Goal: Find specific page/section: Find specific page/section

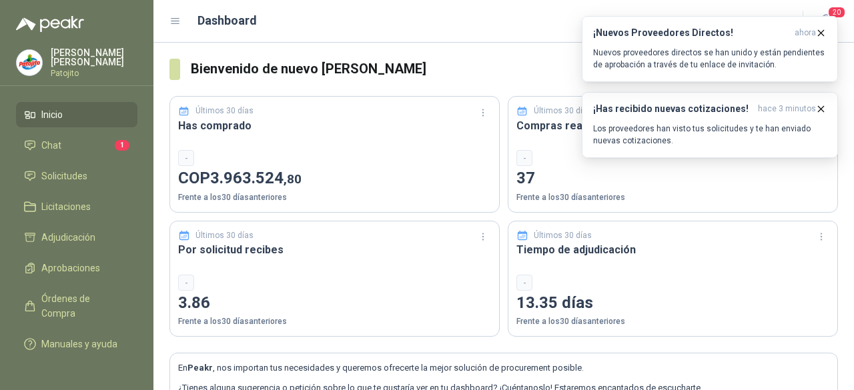
click at [96, 107] on li "Inicio" at bounding box center [76, 114] width 105 height 15
click at [819, 35] on icon "button" at bounding box center [821, 32] width 5 height 5
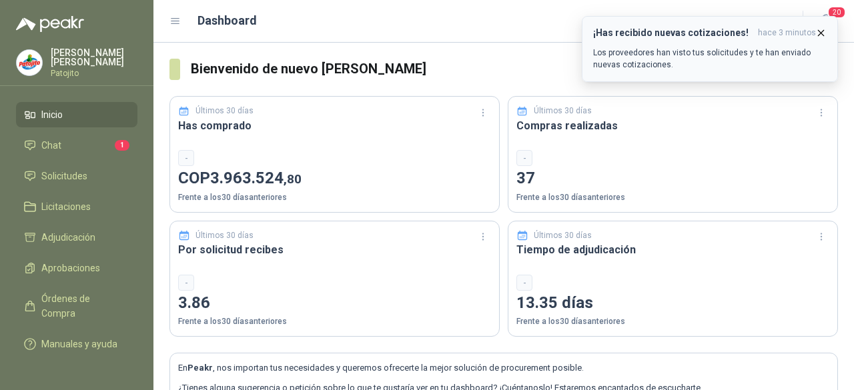
drag, startPoint x: 830, startPoint y: 35, endPoint x: 819, endPoint y: 39, distance: 11.2
click at [823, 37] on button "¡Has recibido nuevas cotizaciones! hace 3 minutos Los proveedores han visto tus…" at bounding box center [710, 49] width 256 height 66
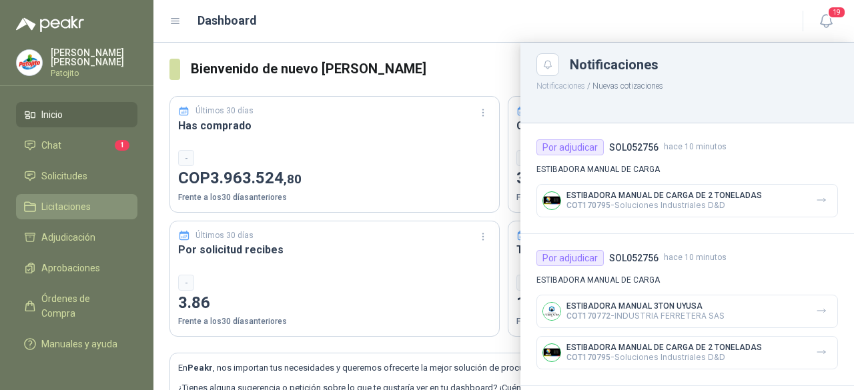
click at [71, 208] on span "Licitaciones" at bounding box center [65, 206] width 49 height 15
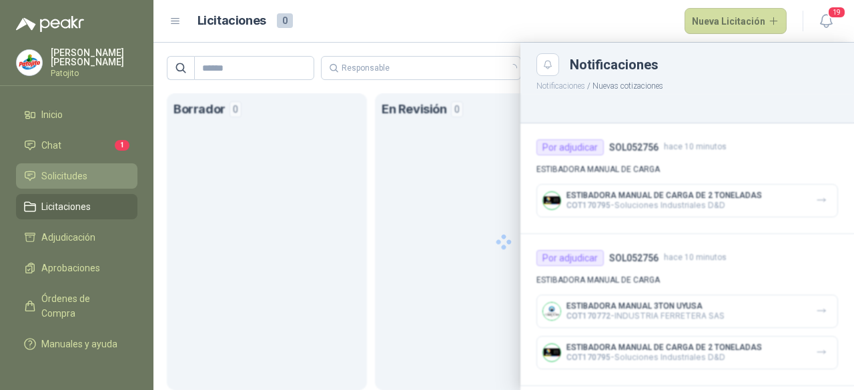
click at [73, 175] on span "Solicitudes" at bounding box center [64, 176] width 46 height 15
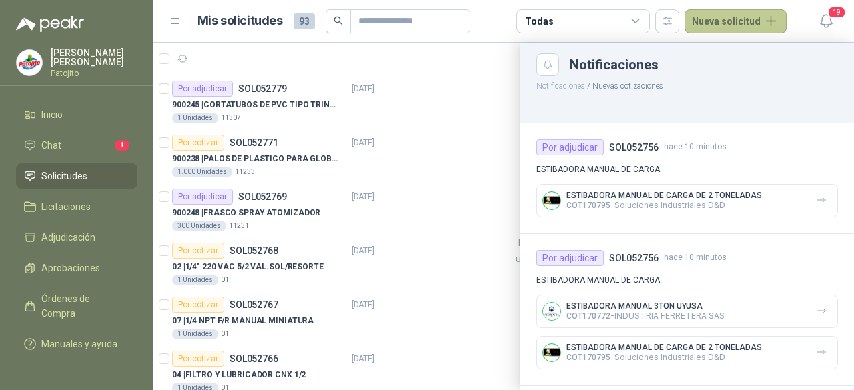
click at [759, 24] on button "Nueva solicitud" at bounding box center [736, 21] width 102 height 24
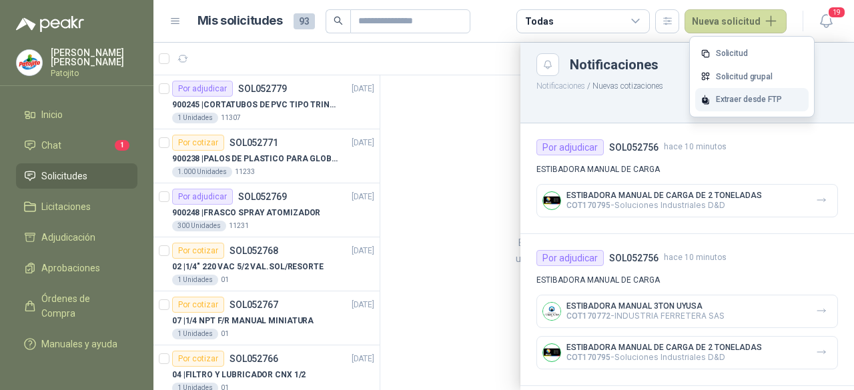
click at [749, 101] on div "Extraer desde FTP" at bounding box center [751, 99] width 113 height 23
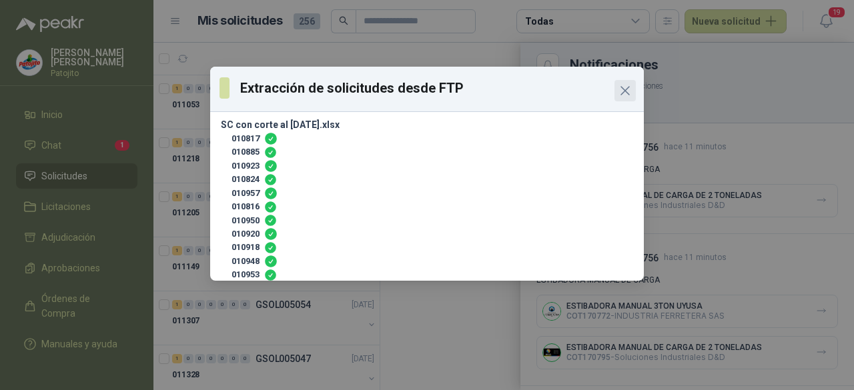
click at [625, 95] on icon "Close" at bounding box center [625, 91] width 16 height 16
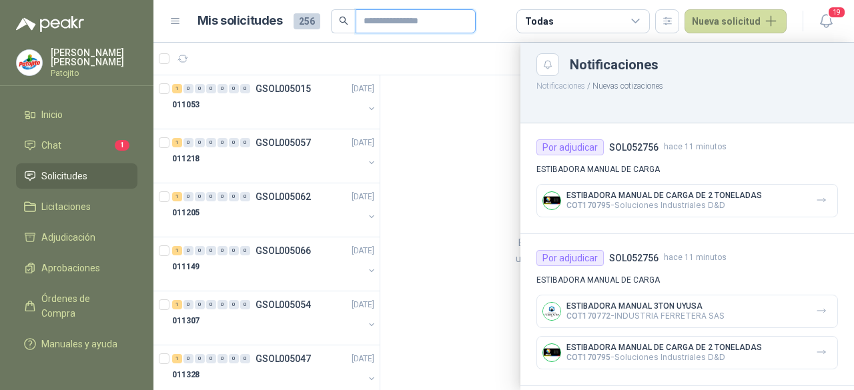
click at [374, 17] on input "text" at bounding box center [410, 21] width 93 height 23
drag, startPoint x: 376, startPoint y: 93, endPoint x: 375, endPoint y: 71, distance: 22.7
click at [376, 71] on div at bounding box center [503, 217] width 701 height 348
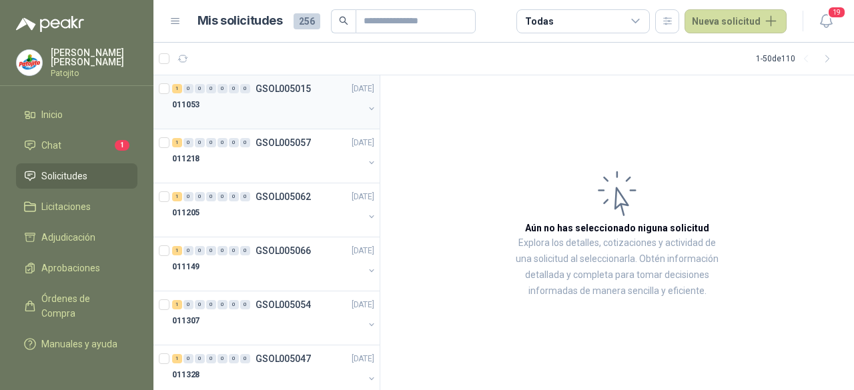
click at [302, 91] on p "GSOL005015" at bounding box center [283, 88] width 55 height 9
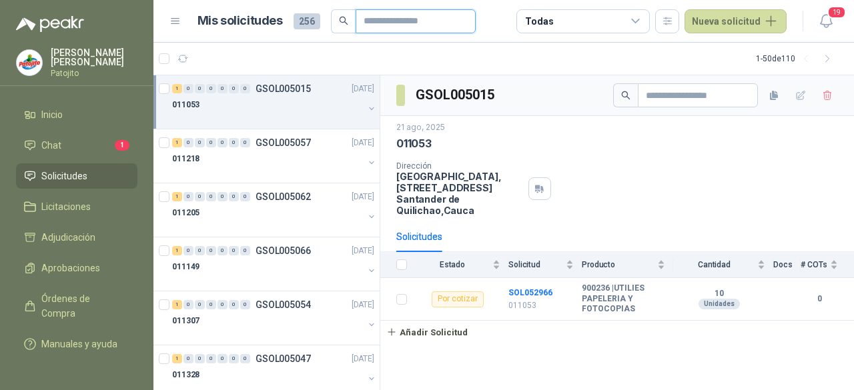
click at [388, 23] on input "text" at bounding box center [410, 21] width 93 height 23
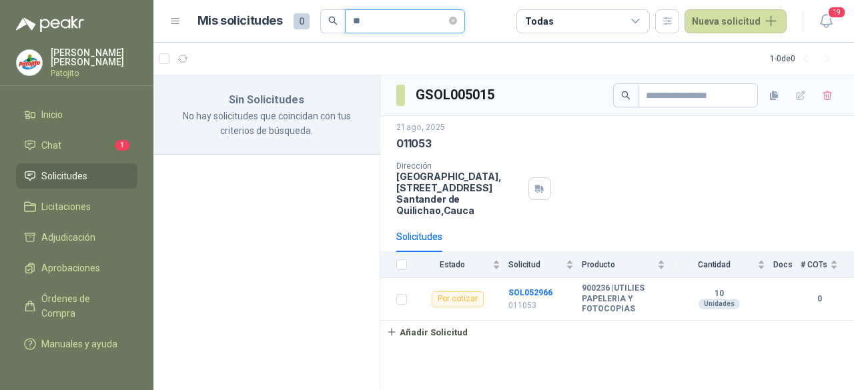
type input "*"
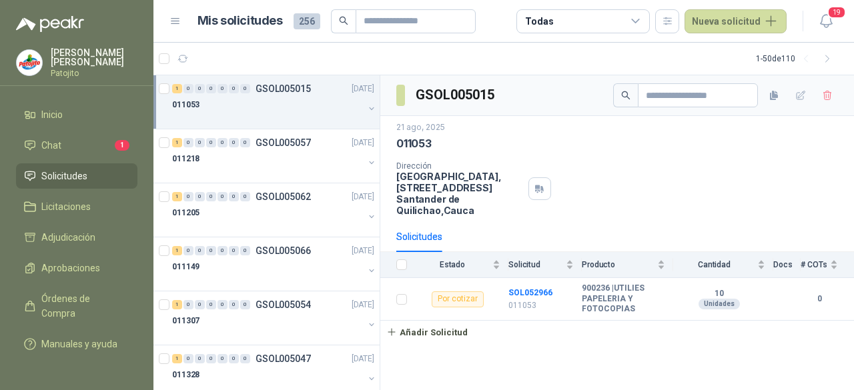
click at [310, 18] on span "256" at bounding box center [307, 21] width 27 height 16
click at [372, 19] on input "text" at bounding box center [410, 21] width 93 height 23
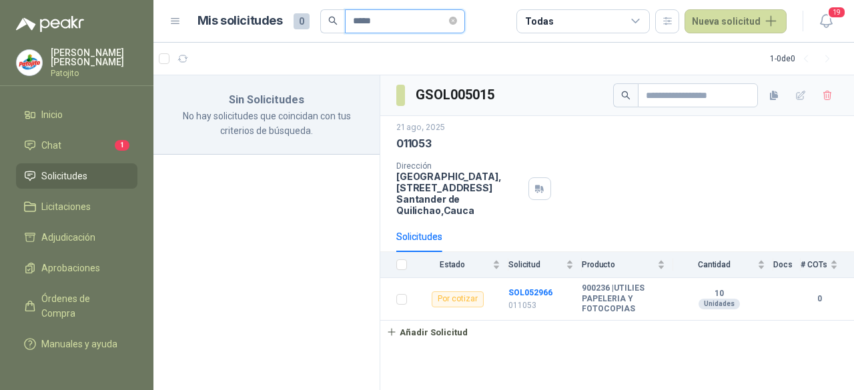
type input "*****"
click at [457, 25] on icon "close-circle" at bounding box center [453, 21] width 8 height 8
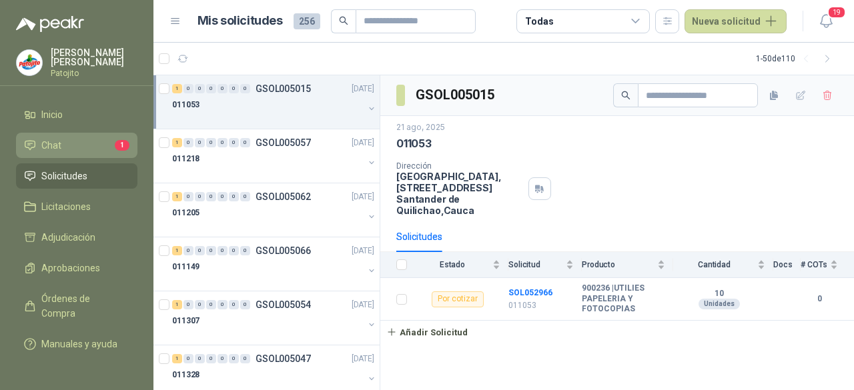
click at [87, 153] on link "Chat 1" at bounding box center [76, 145] width 121 height 25
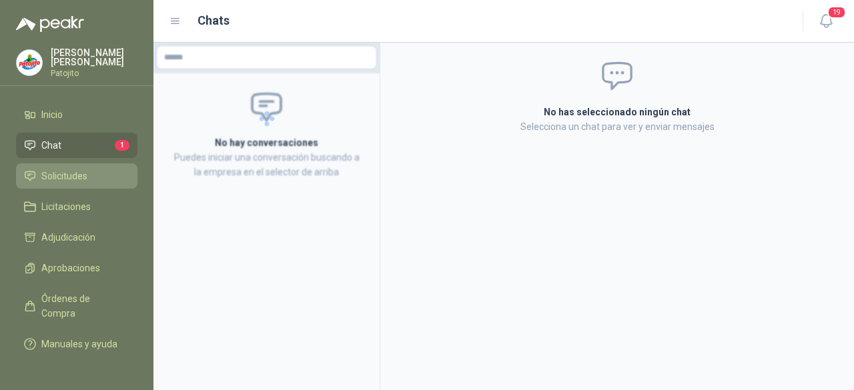
drag, startPoint x: 89, startPoint y: 165, endPoint x: 99, endPoint y: 164, distance: 10.0
click at [90, 165] on link "Solicitudes" at bounding box center [76, 175] width 121 height 25
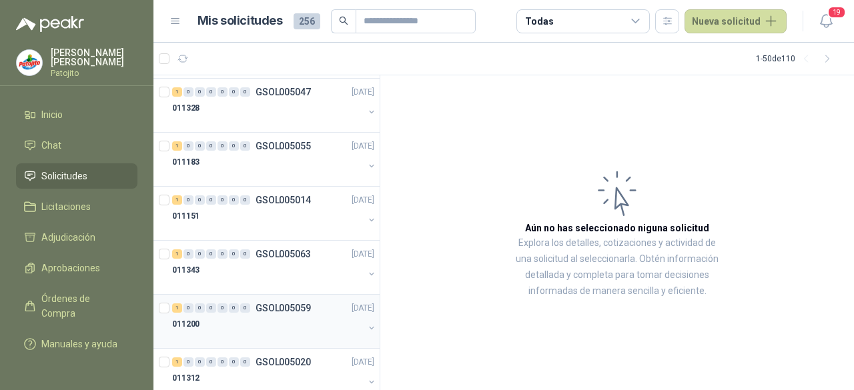
scroll to position [334, 0]
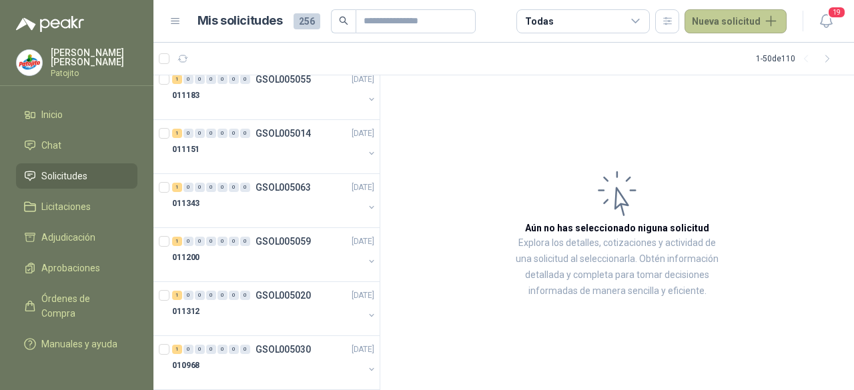
click at [737, 30] on button "Nueva solicitud" at bounding box center [736, 21] width 102 height 24
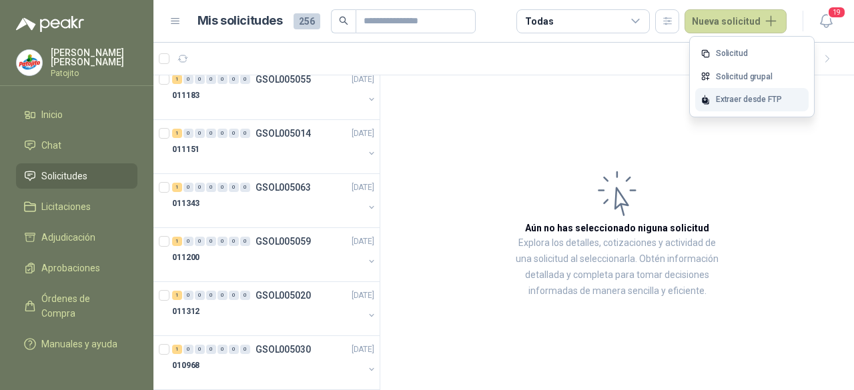
click at [738, 99] on div "Extraer desde FTP" at bounding box center [751, 99] width 113 height 23
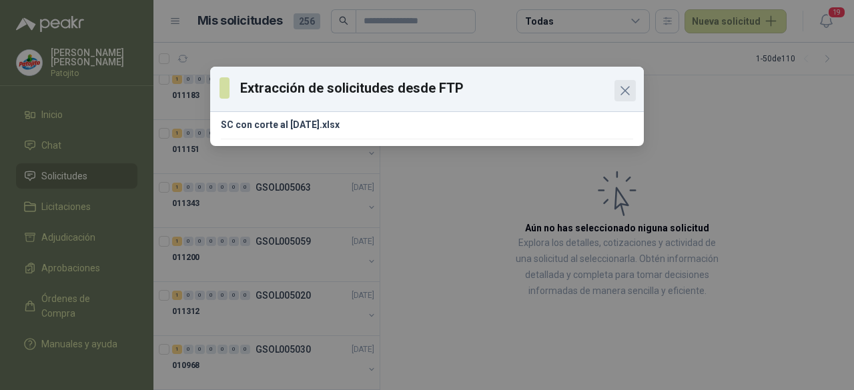
click at [621, 93] on icon "Close" at bounding box center [625, 91] width 16 height 16
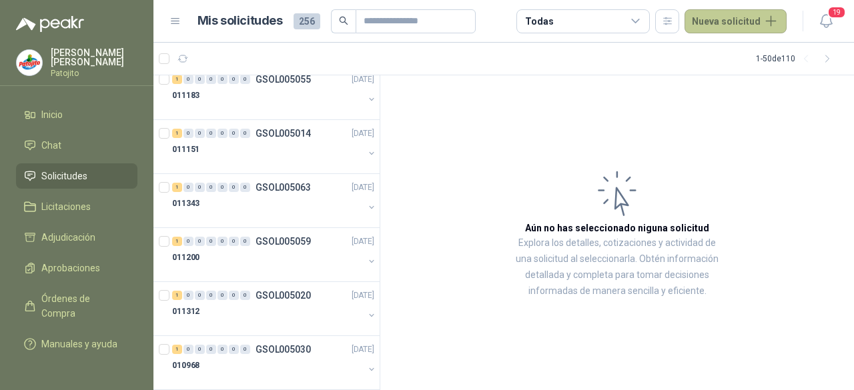
click at [732, 18] on button "Nueva solicitud" at bounding box center [736, 21] width 102 height 24
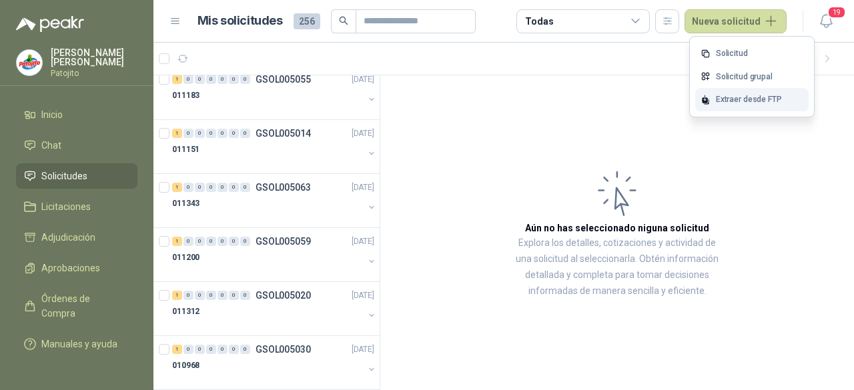
click at [713, 101] on div "Extraer desde FTP" at bounding box center [751, 99] width 113 height 23
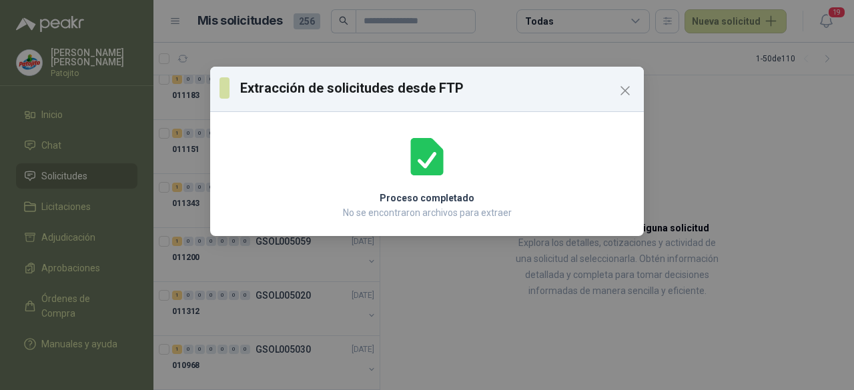
click at [629, 86] on icon "Close" at bounding box center [625, 91] width 16 height 16
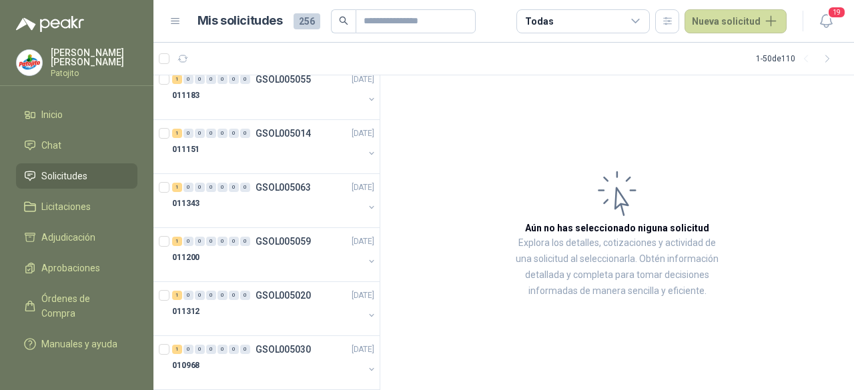
click at [173, 22] on icon at bounding box center [175, 21] width 12 height 12
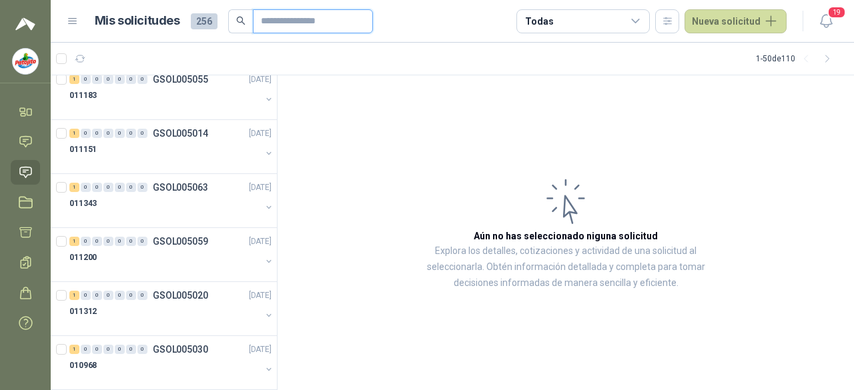
click at [283, 25] on input "text" at bounding box center [307, 21] width 93 height 23
click at [582, 17] on div "Todas" at bounding box center [582, 21] width 133 height 24
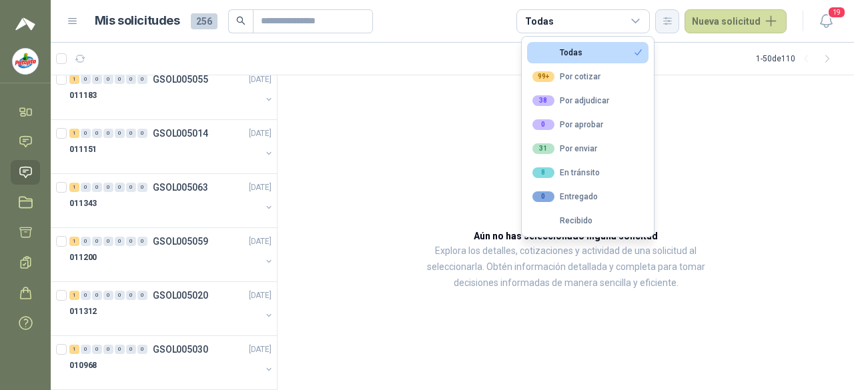
click at [665, 21] on button "button" at bounding box center [667, 21] width 24 height 24
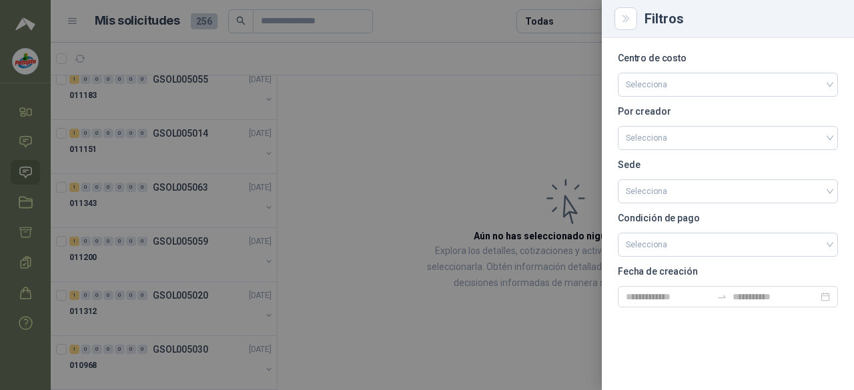
click at [374, 164] on div at bounding box center [427, 195] width 854 height 390
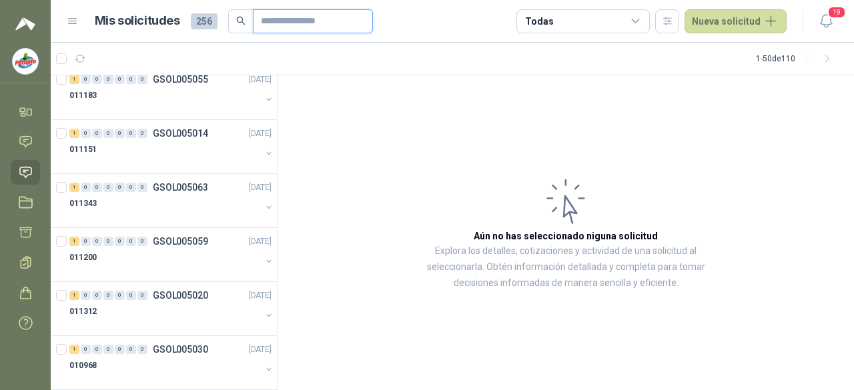
click at [312, 20] on input "text" at bounding box center [307, 21] width 93 height 23
type input "*****"
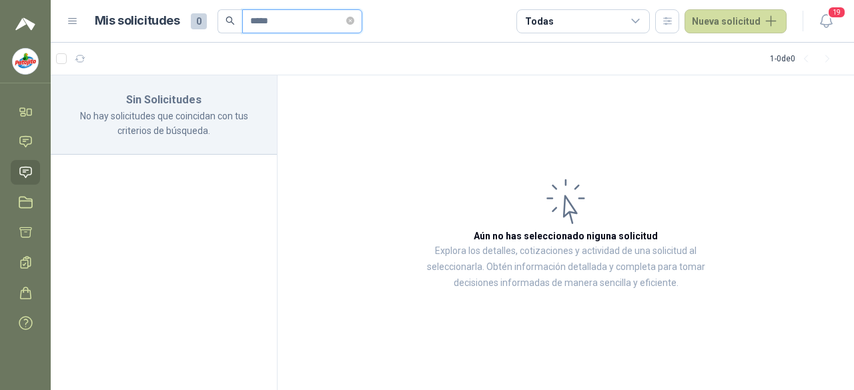
scroll to position [0, 0]
click at [29, 142] on icon at bounding box center [26, 142] width 14 height 14
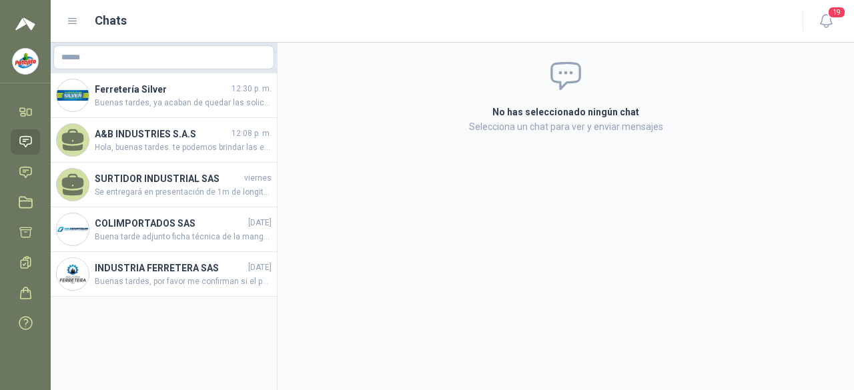
click at [67, 27] on div "Chats" at bounding box center [427, 20] width 720 height 19
click at [70, 22] on icon at bounding box center [73, 21] width 12 height 12
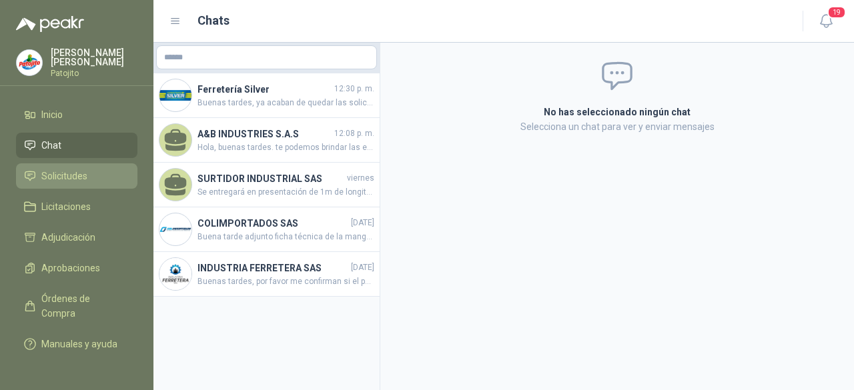
click at [76, 173] on span "Solicitudes" at bounding box center [64, 176] width 46 height 15
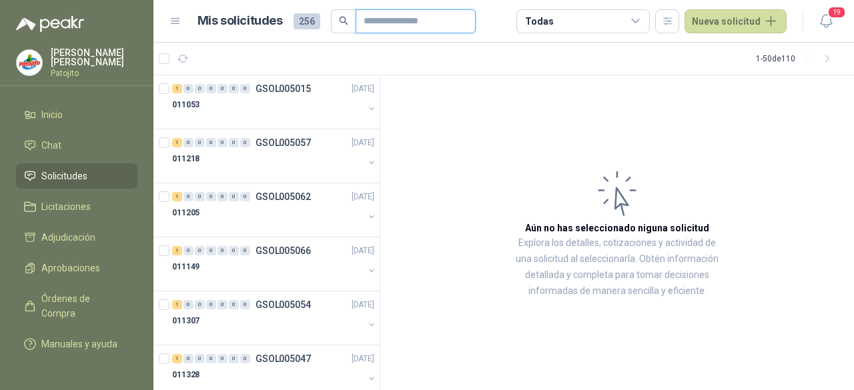
click at [386, 15] on input "text" at bounding box center [410, 21] width 93 height 23
type input "*****"
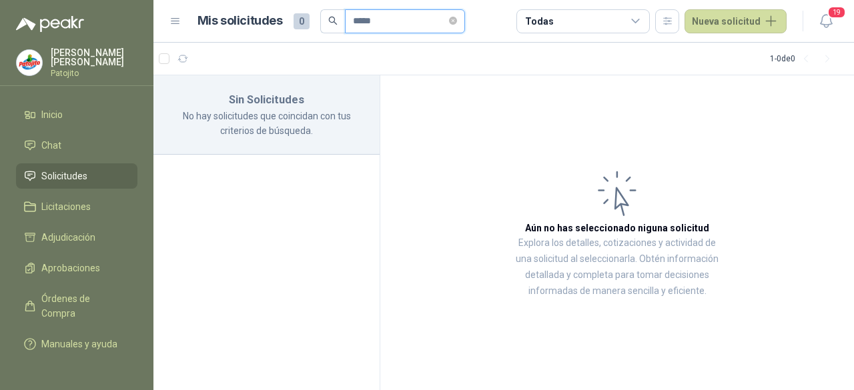
drag, startPoint x: 353, startPoint y: 15, endPoint x: 344, endPoint y: 14, distance: 8.7
click at [345, 14] on span "*****" at bounding box center [405, 21] width 120 height 24
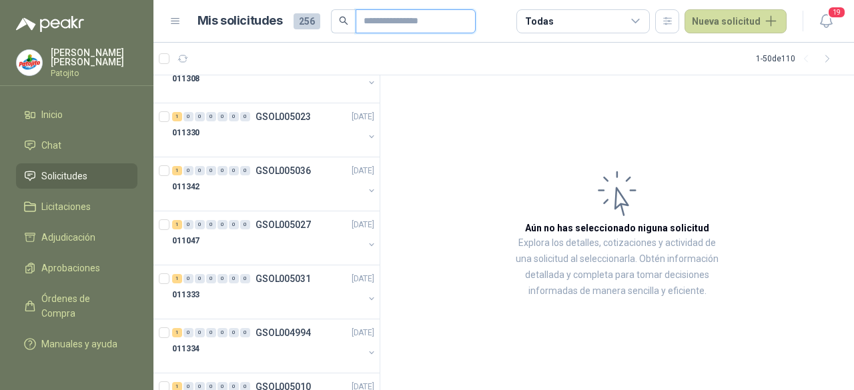
scroll to position [734, 0]
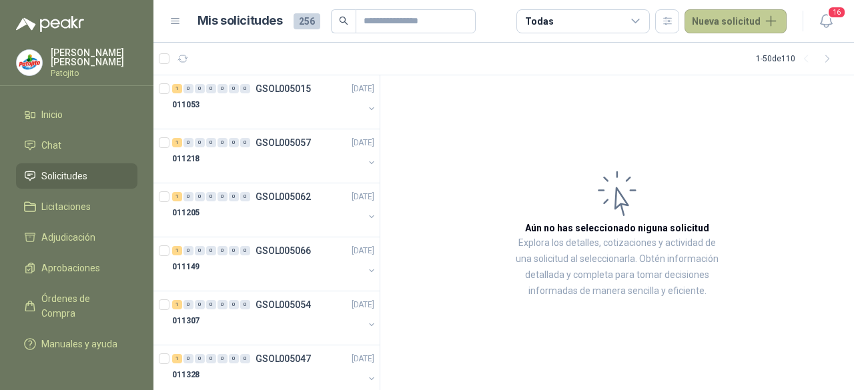
click at [735, 21] on button "Nueva solicitud" at bounding box center [736, 21] width 102 height 24
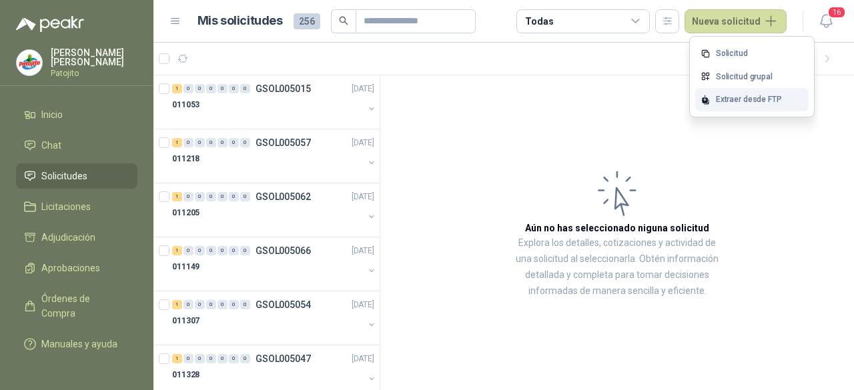
click at [735, 95] on div "Extraer desde FTP" at bounding box center [751, 99] width 113 height 23
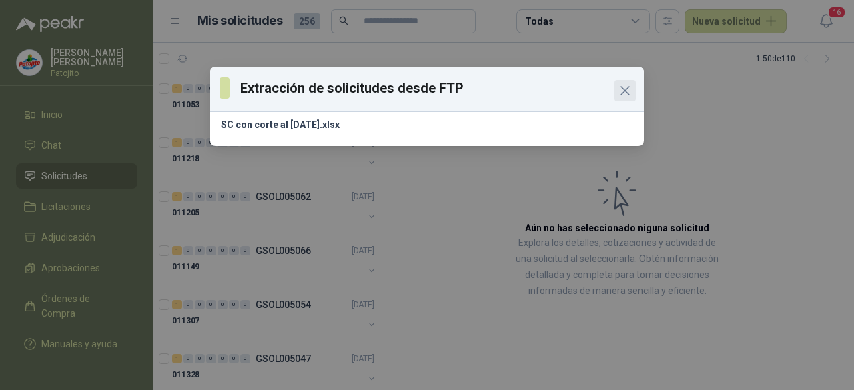
click at [621, 92] on icon "Close" at bounding box center [625, 91] width 16 height 16
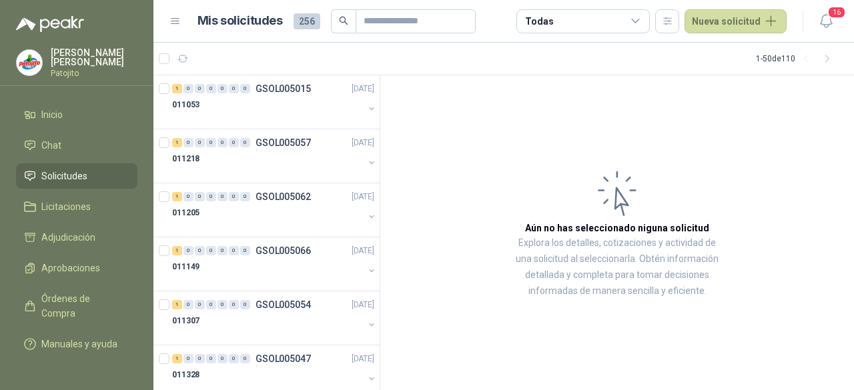
drag, startPoint x: 382, startPoint y: 98, endPoint x: 382, endPoint y: 134, distance: 36.0
click at [382, 134] on article "Aún no has seleccionado niguna solicitud Explora los detalles, cotizaciones y a…" at bounding box center [617, 233] width 474 height 316
click at [412, 126] on article "Aún no has seleccionado niguna solicitud Explora los detalles, cotizaciones y a…" at bounding box center [617, 233] width 474 height 316
click at [414, 24] on input "text" at bounding box center [410, 21] width 93 height 23
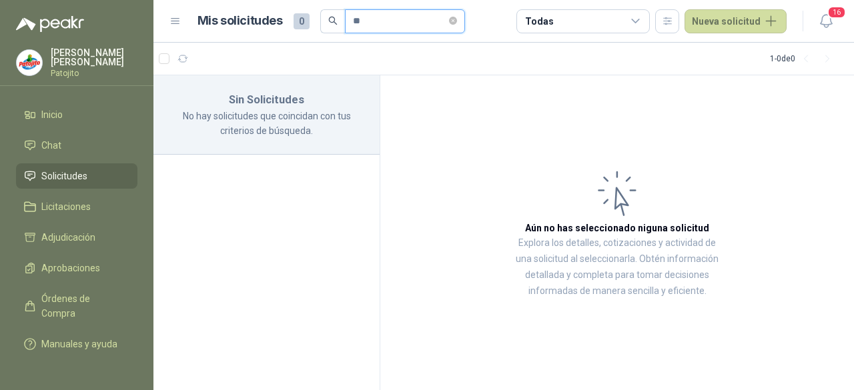
type input "*"
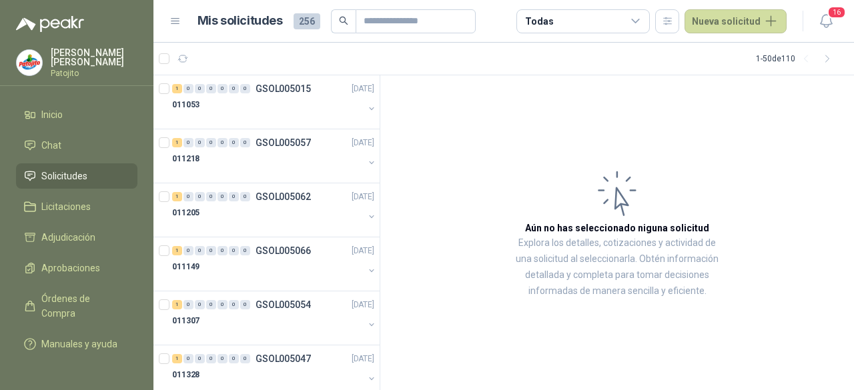
click at [342, 17] on icon "search" at bounding box center [343, 20] width 9 height 9
click at [344, 24] on icon "search" at bounding box center [343, 20] width 9 height 9
click at [176, 19] on icon at bounding box center [175, 21] width 8 height 5
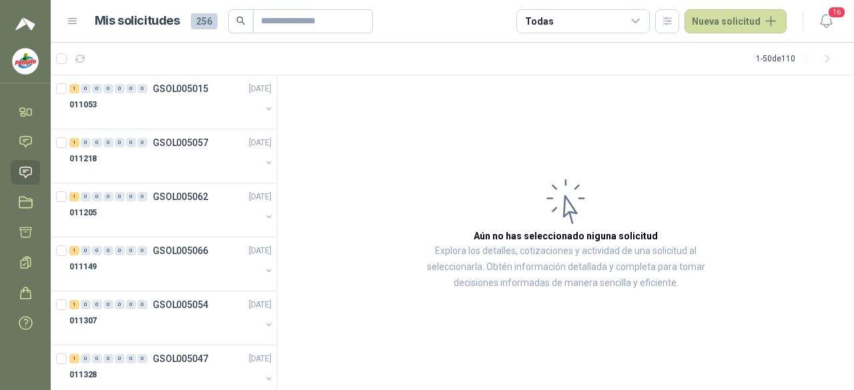
click at [73, 25] on icon at bounding box center [73, 21] width 12 height 12
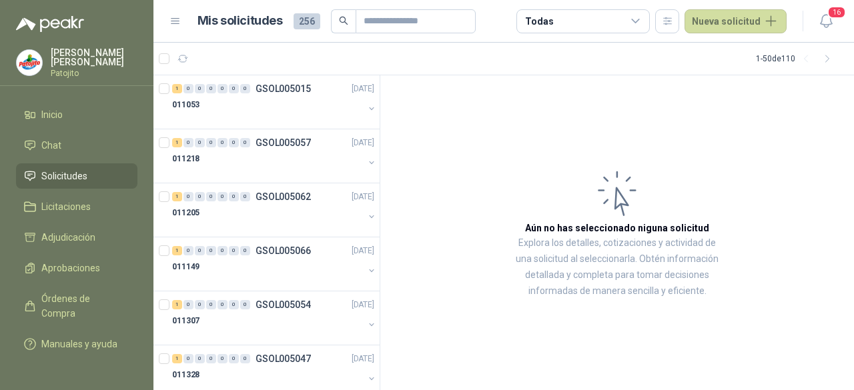
click at [597, 23] on div "Todas" at bounding box center [582, 21] width 133 height 24
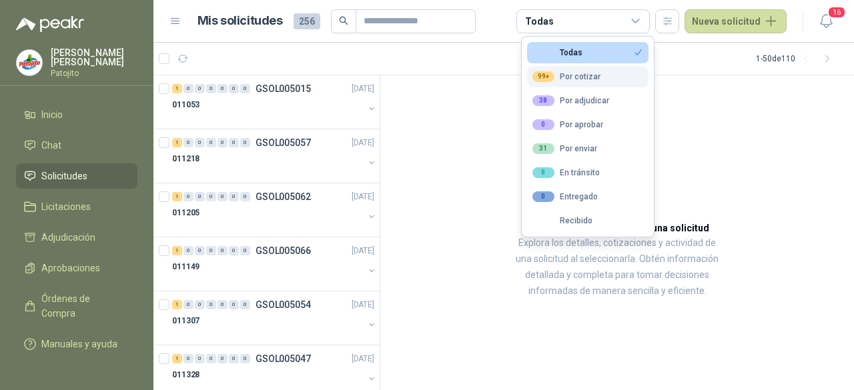
click at [584, 75] on div "99+ Por cotizar" at bounding box center [566, 76] width 68 height 11
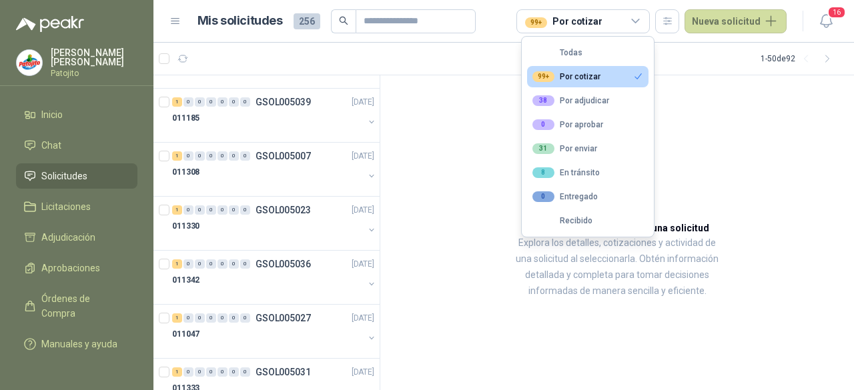
scroll to position [667, 0]
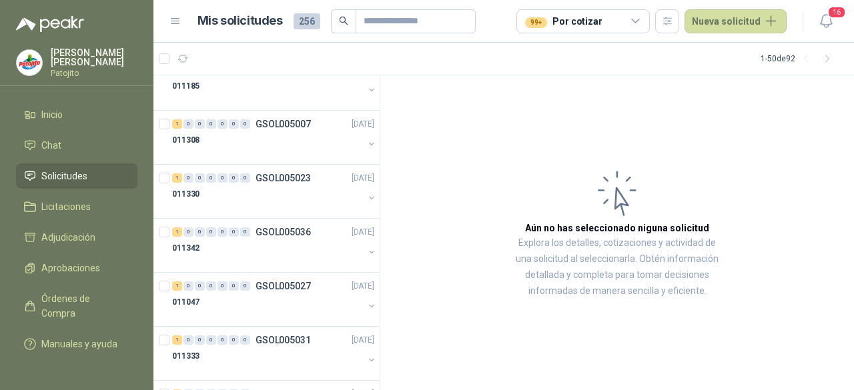
drag, startPoint x: 171, startPoint y: 60, endPoint x: 197, endPoint y: 53, distance: 27.0
click at [197, 51] on article "1 - 50 de 92" at bounding box center [503, 59] width 701 height 32
click at [179, 31] on div "Mis solicitudes 256 99+ Por cotizar Nueva solicitud" at bounding box center [477, 21] width 617 height 24
click at [181, 57] on icon "button" at bounding box center [182, 58] width 11 height 11
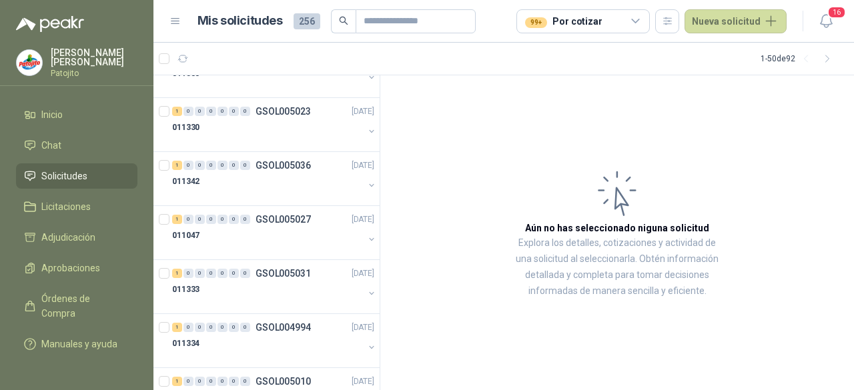
scroll to position [801, 0]
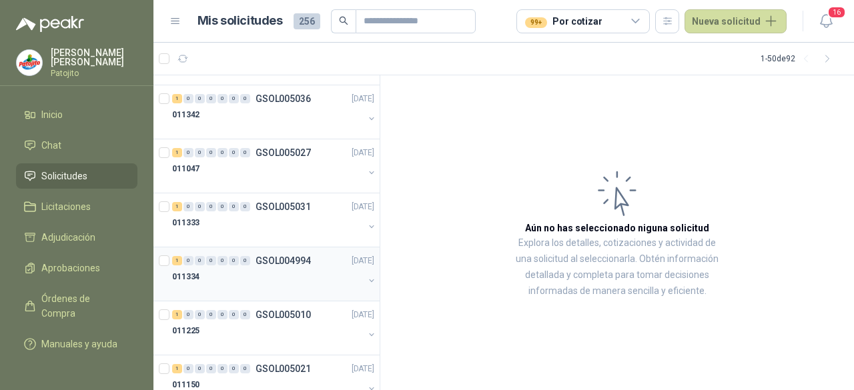
click at [266, 269] on div "011334" at bounding box center [267, 277] width 191 height 16
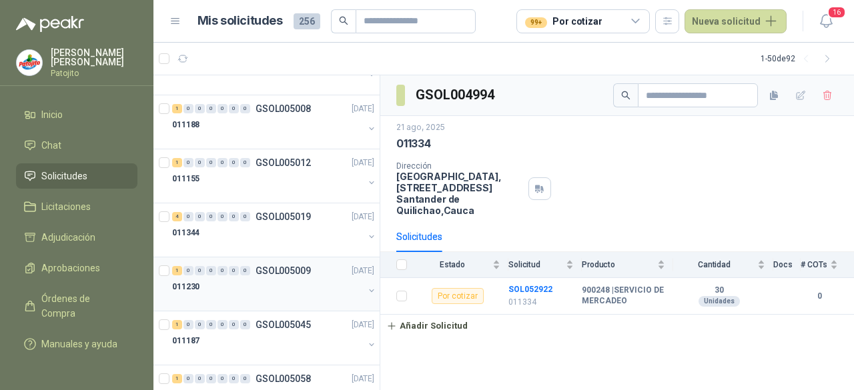
scroll to position [1668, 0]
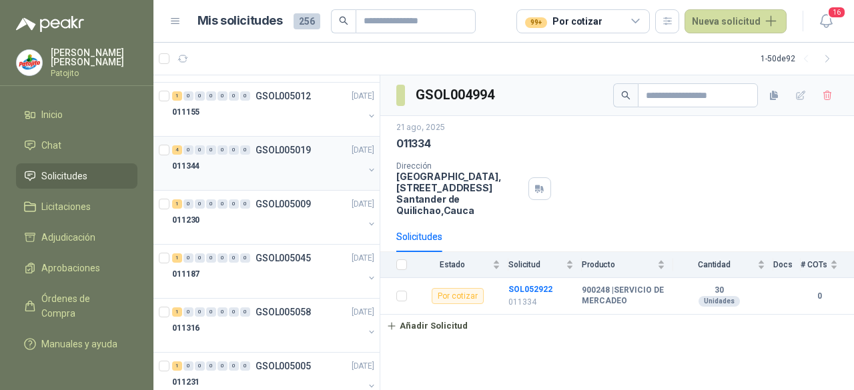
click at [257, 145] on p "GSOL005019" at bounding box center [283, 149] width 55 height 9
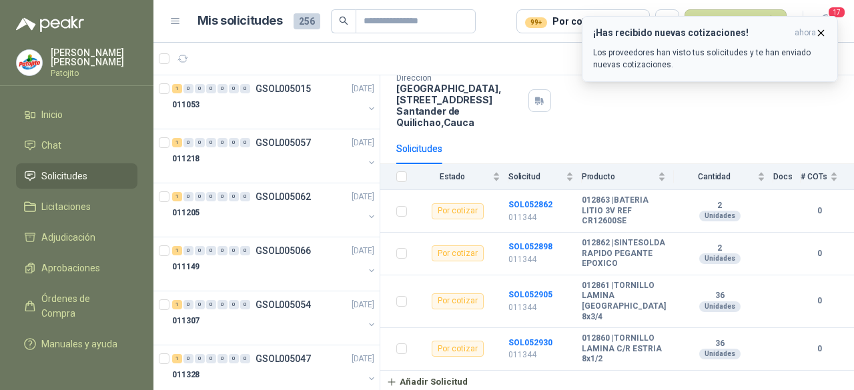
click at [778, 16] on button "¡Has recibido nuevas cotizaciones! ahora Los proveedores han visto tus solicitu…" at bounding box center [710, 49] width 256 height 66
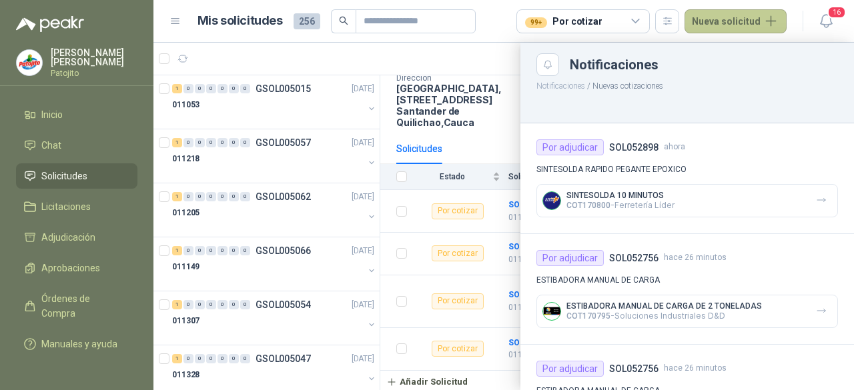
click at [758, 18] on button "Nueva solicitud" at bounding box center [736, 21] width 102 height 24
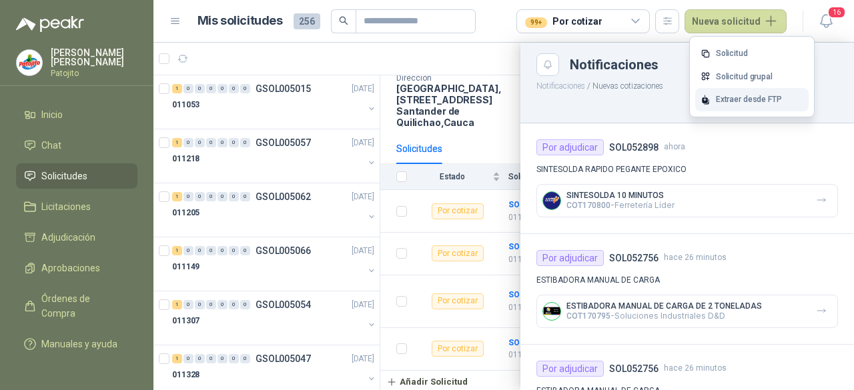
click at [745, 99] on div "Extraer desde FTP" at bounding box center [751, 99] width 113 height 23
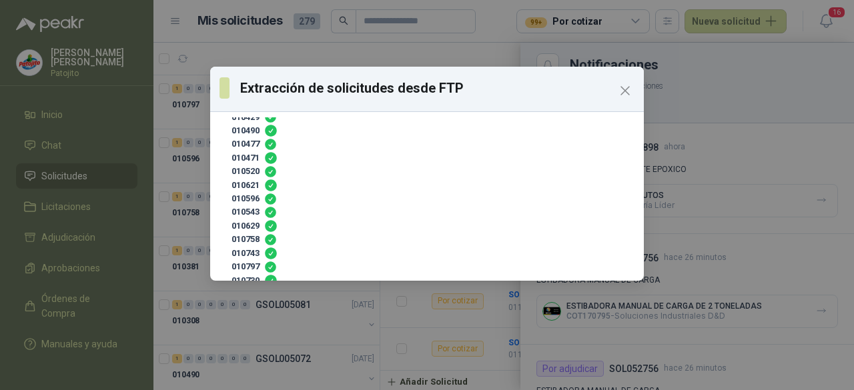
scroll to position [123, 0]
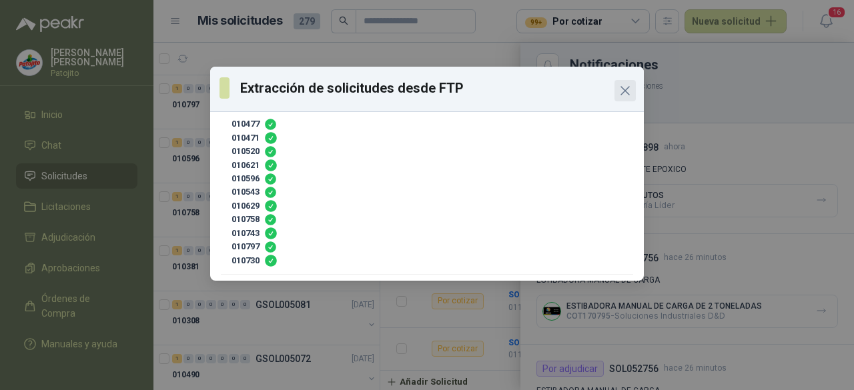
click at [629, 92] on icon "Close" at bounding box center [625, 91] width 16 height 16
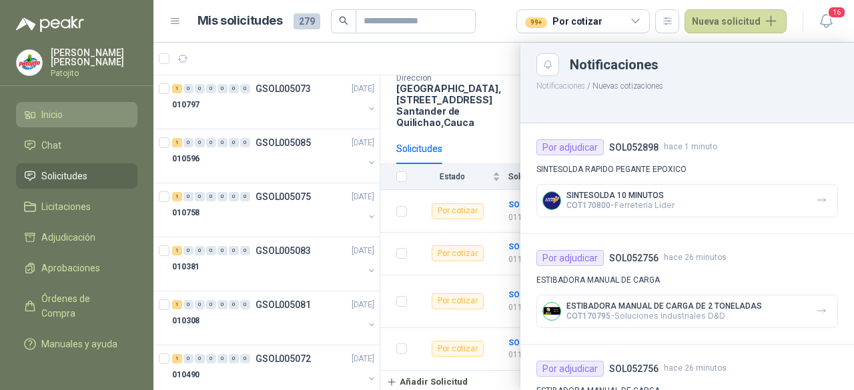
click at [87, 107] on li "Inicio" at bounding box center [76, 114] width 105 height 15
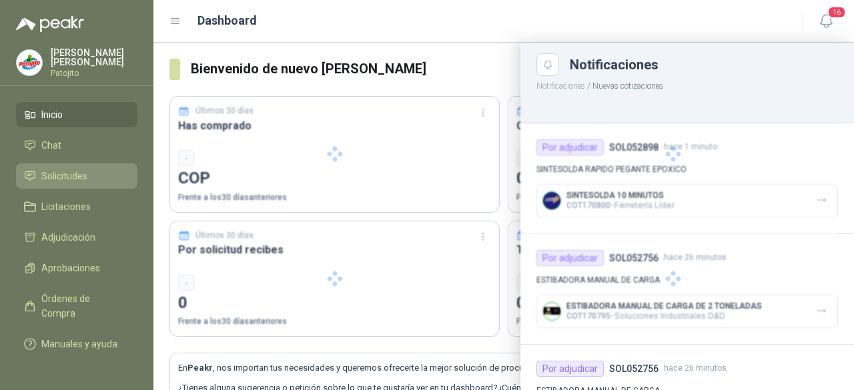
click at [80, 177] on span "Solicitudes" at bounding box center [64, 176] width 46 height 15
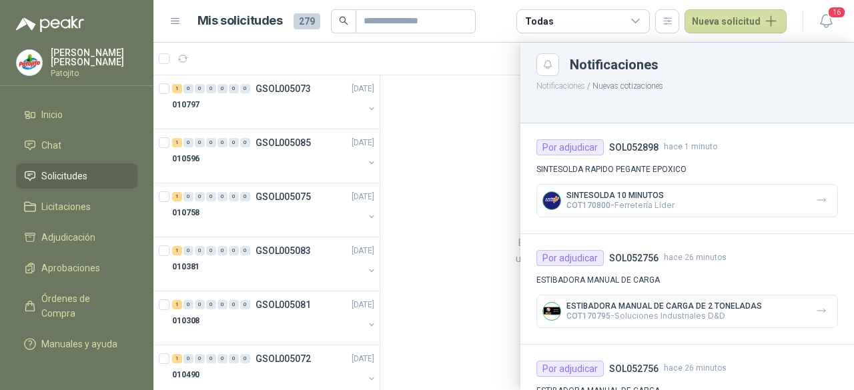
click at [294, 109] on div at bounding box center [503, 217] width 701 height 348
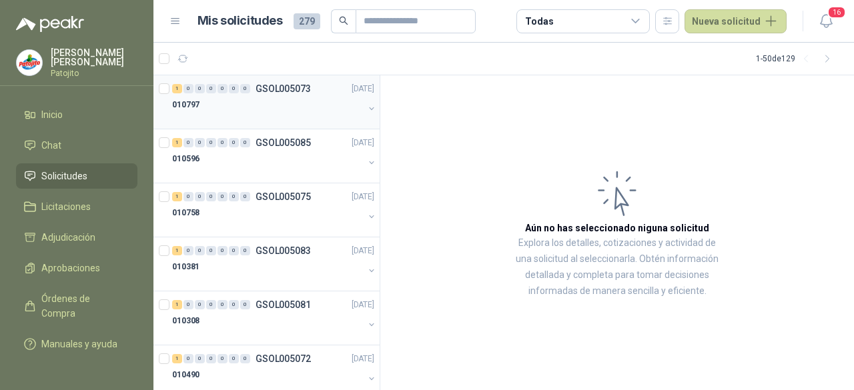
click at [240, 111] on div "010797" at bounding box center [267, 105] width 191 height 16
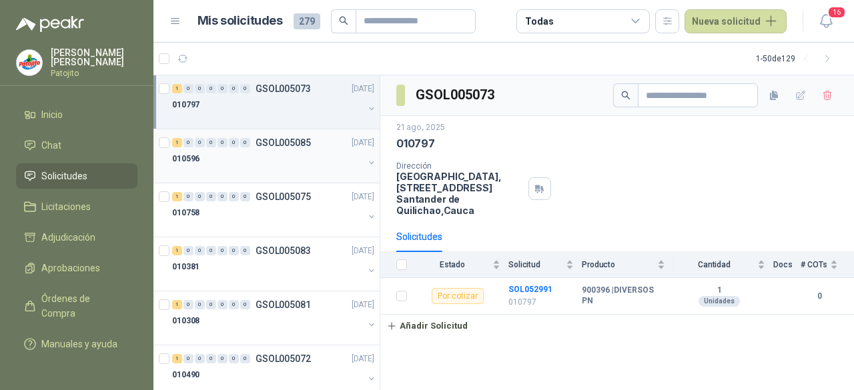
click at [264, 151] on div "010596" at bounding box center [267, 159] width 191 height 16
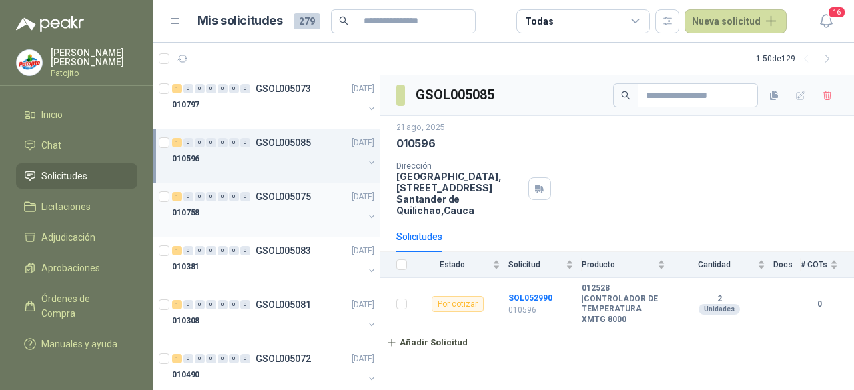
click at [264, 228] on div at bounding box center [267, 226] width 191 height 11
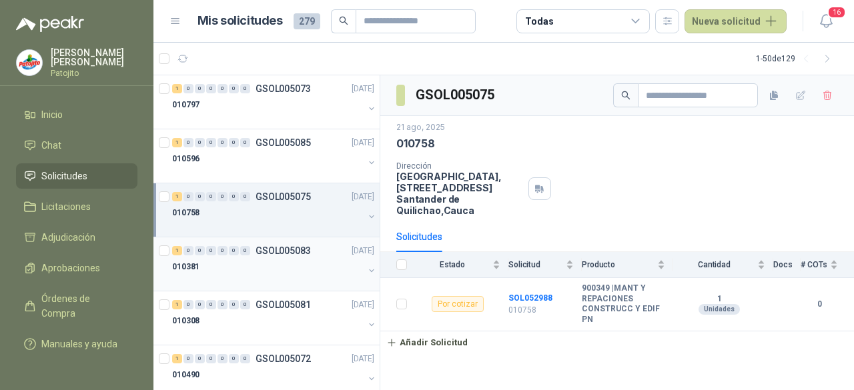
click at [264, 264] on div "010381" at bounding box center [267, 267] width 191 height 16
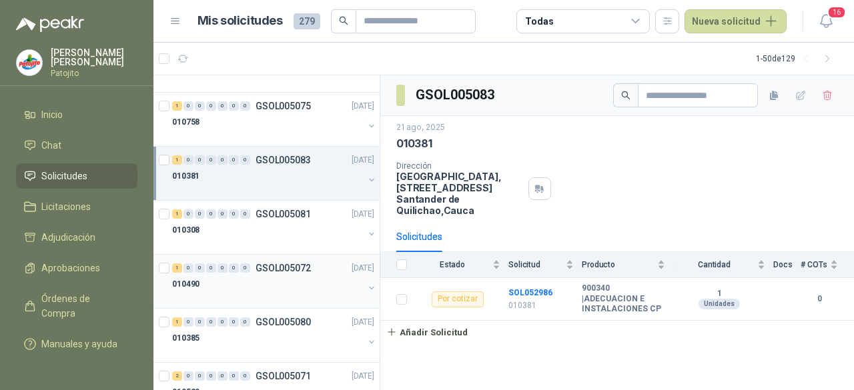
scroll to position [133, 0]
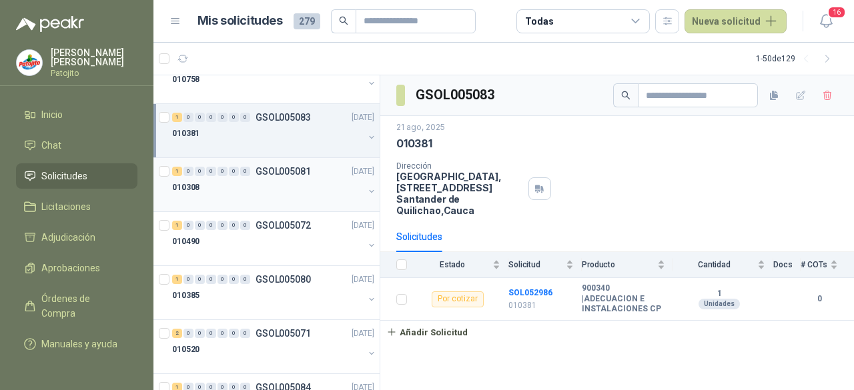
click at [264, 197] on div at bounding box center [267, 200] width 191 height 11
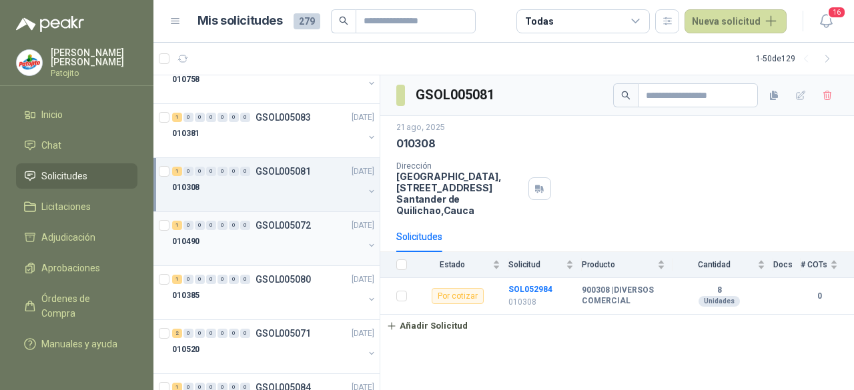
click at [271, 241] on div "010490" at bounding box center [267, 242] width 191 height 16
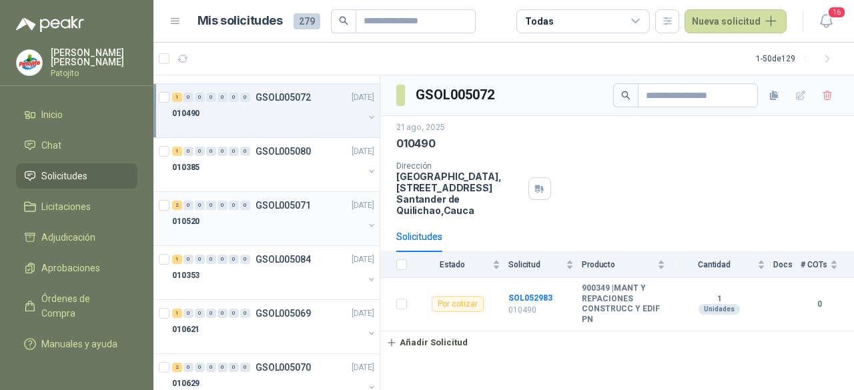
scroll to position [267, 0]
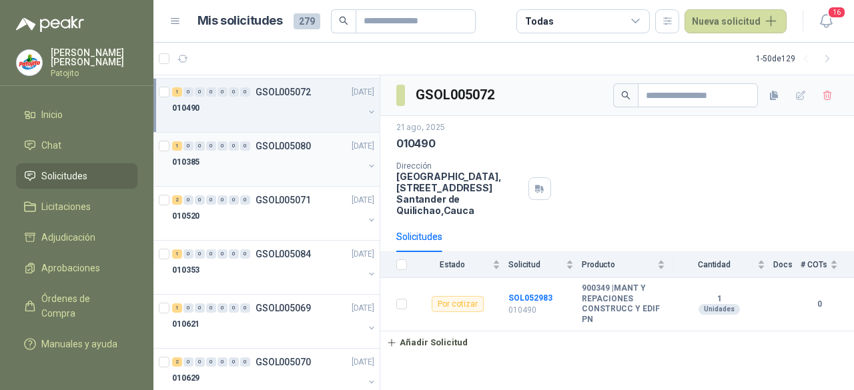
click at [268, 138] on div "1 0 0 0 0 0 0 GSOL005080 21/08/25" at bounding box center [274, 146] width 205 height 16
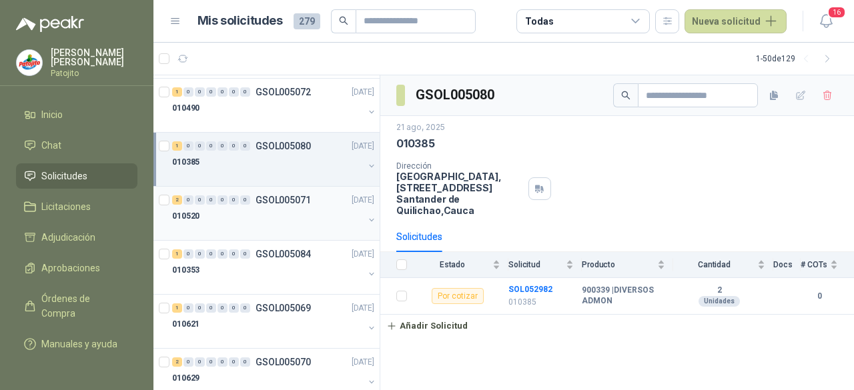
click at [271, 202] on p "GSOL005071" at bounding box center [283, 199] width 55 height 9
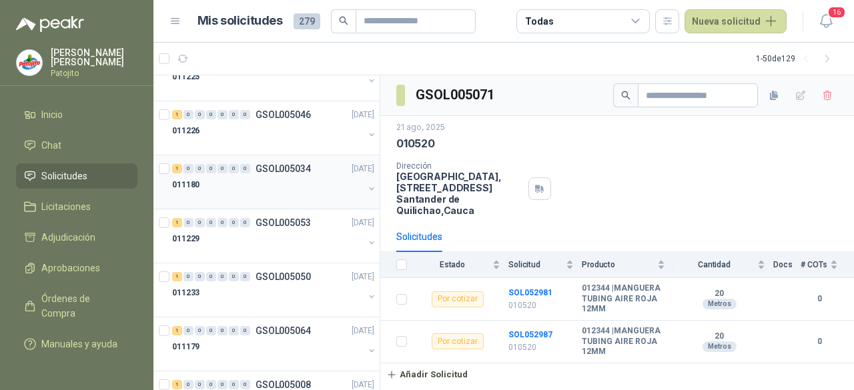
scroll to position [1601, 0]
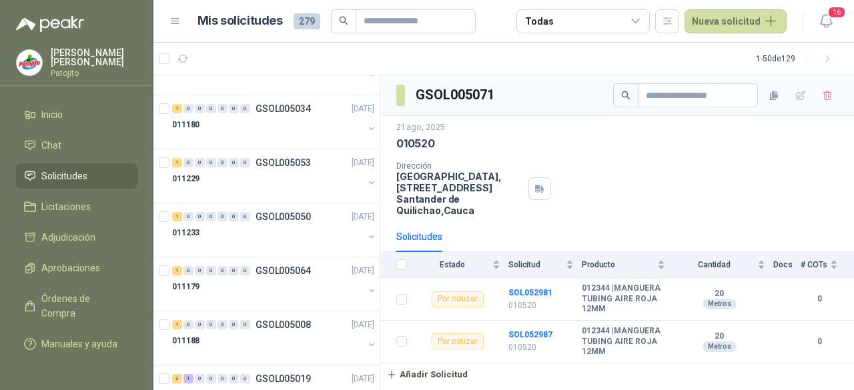
click at [626, 25] on div "Todas" at bounding box center [582, 21] width 133 height 24
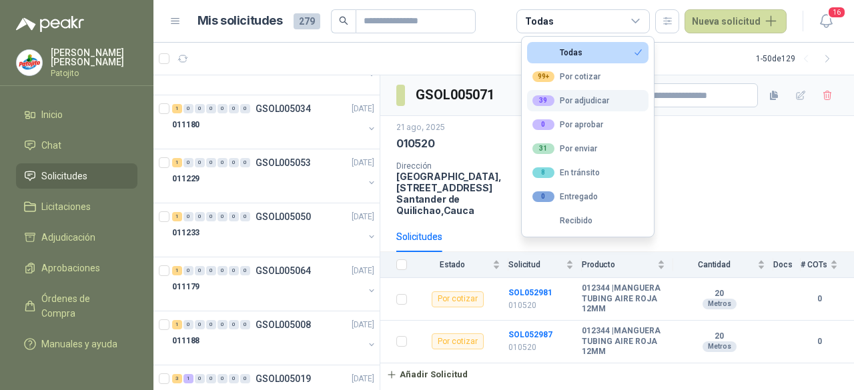
click at [586, 108] on button "39 Por adjudicar" at bounding box center [587, 100] width 121 height 21
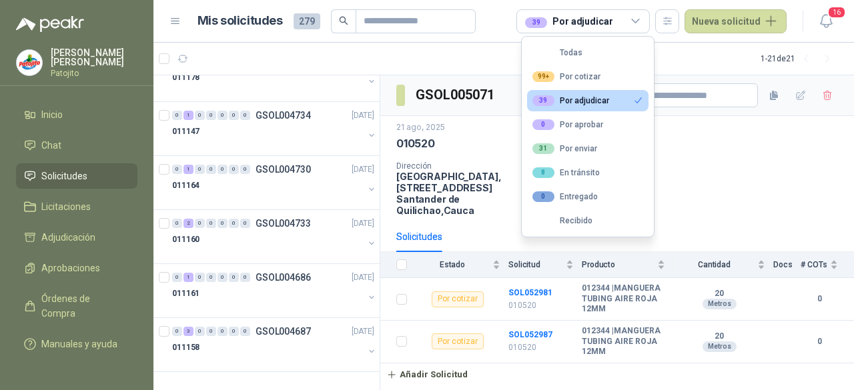
scroll to position [0, 0]
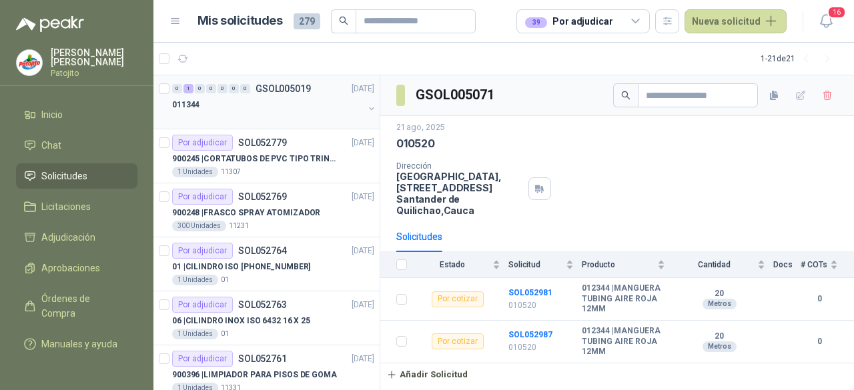
click at [248, 106] on div "011344" at bounding box center [267, 105] width 191 height 16
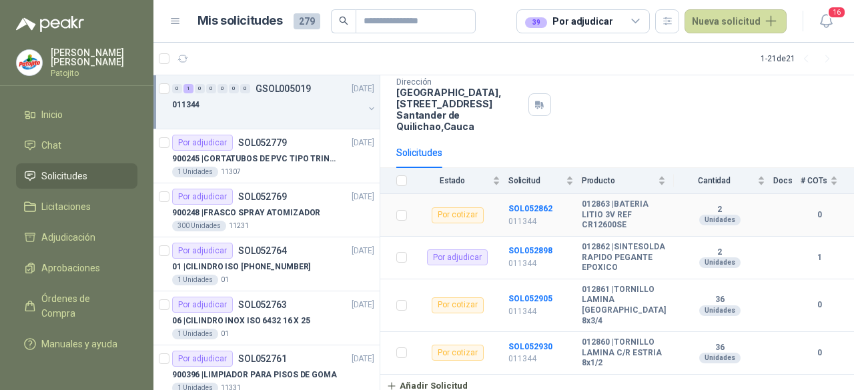
scroll to position [88, 0]
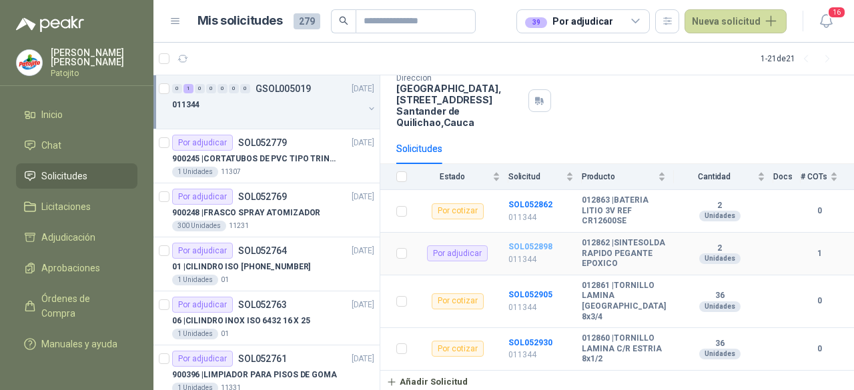
click at [543, 248] on b "SOL052898" at bounding box center [530, 246] width 44 height 9
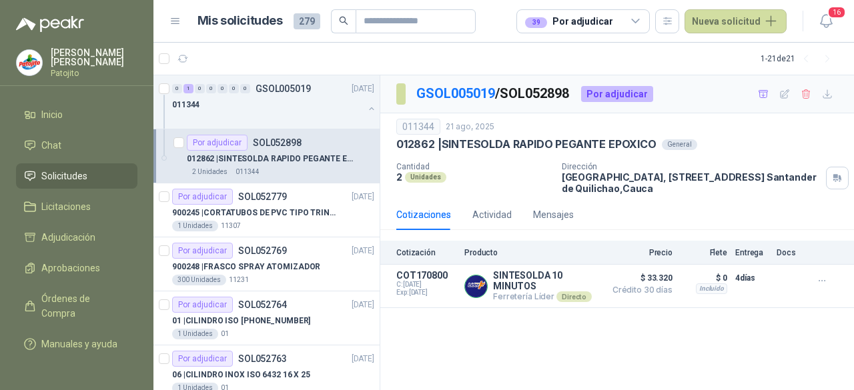
click at [95, 169] on li "Solicitudes" at bounding box center [76, 176] width 105 height 15
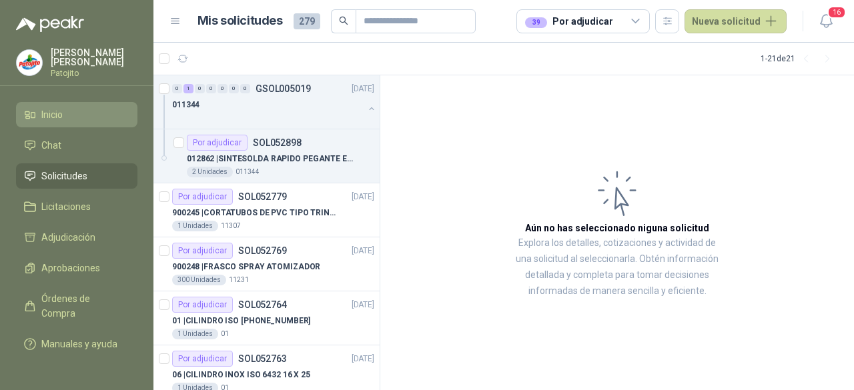
click at [67, 113] on li "Inicio" at bounding box center [76, 114] width 105 height 15
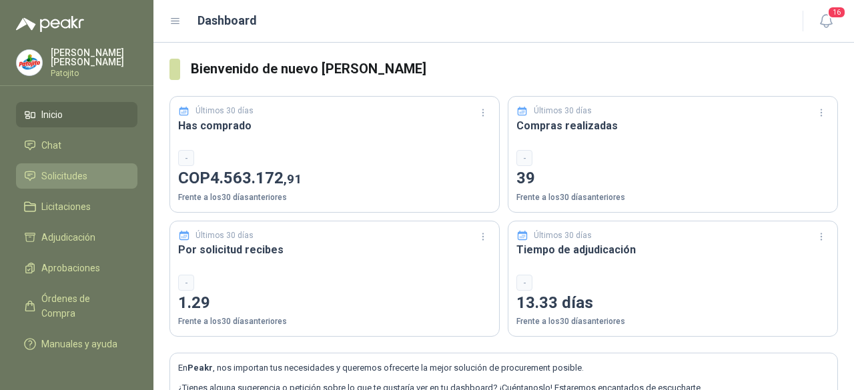
click at [127, 163] on link "Solicitudes" at bounding box center [76, 175] width 121 height 25
